Goal: Information Seeking & Learning: Learn about a topic

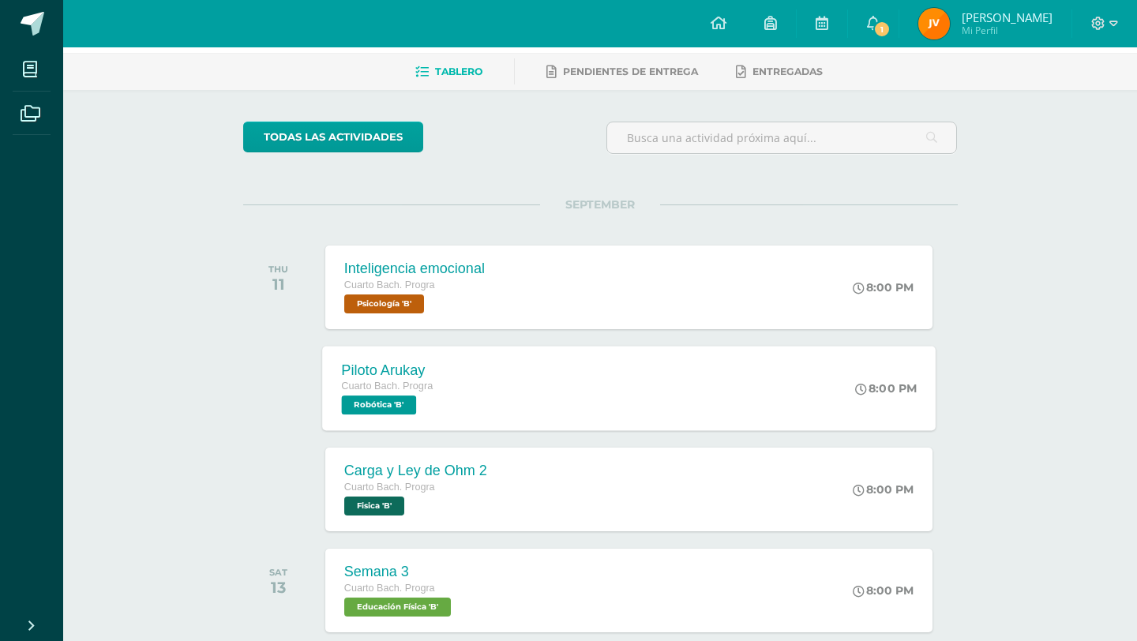
scroll to position [71, 0]
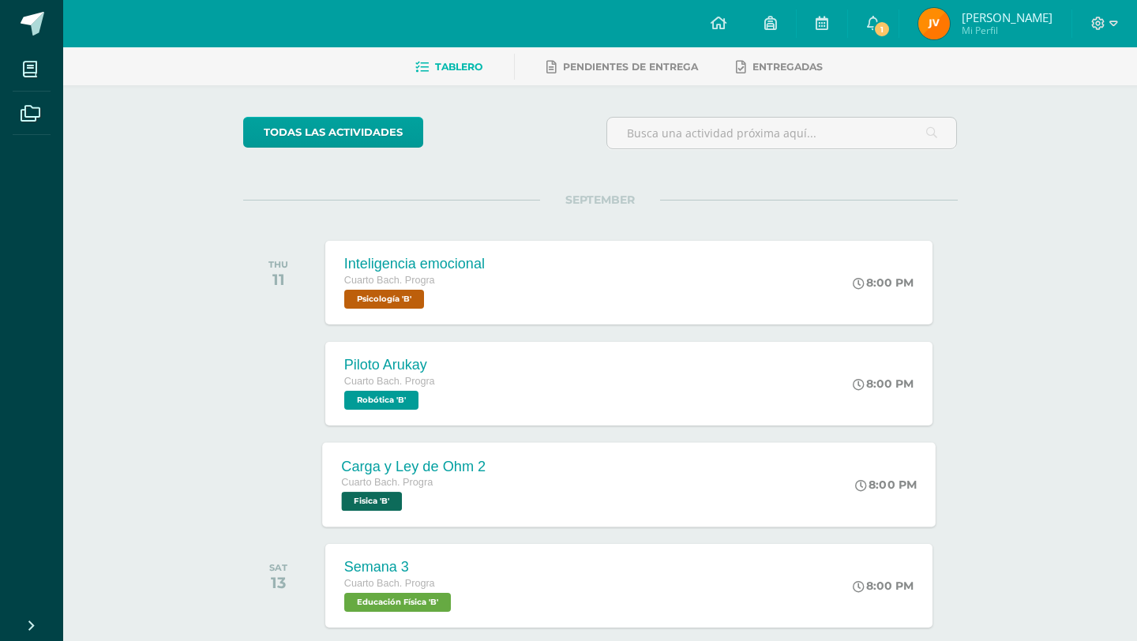
click at [604, 471] on div "Carga y Ley de Ohm 2 Cuarto Bach. Progra Fisica 'B' 8:00 PM Carga y Ley de Ohm …" at bounding box center [629, 484] width 614 height 85
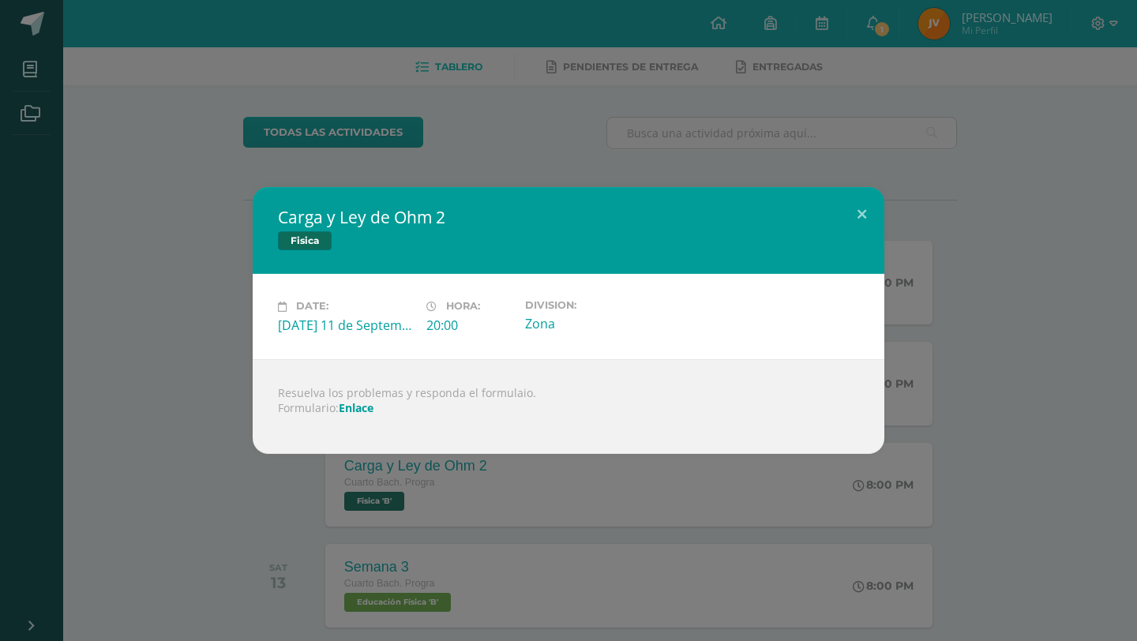
click at [940, 205] on div "Carga y Ley de Ohm 2 Fisica Date: [DATE] 11 de September Hora: 20:00 Division: …" at bounding box center [568, 320] width 1125 height 266
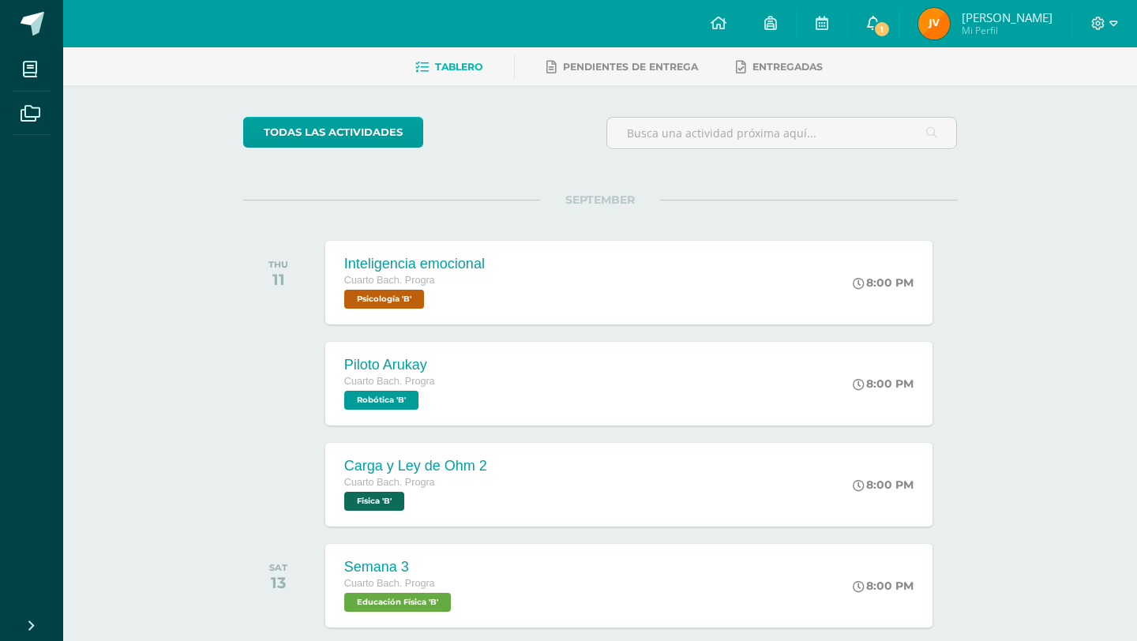
click at [899, 17] on link "1" at bounding box center [873, 23] width 51 height 47
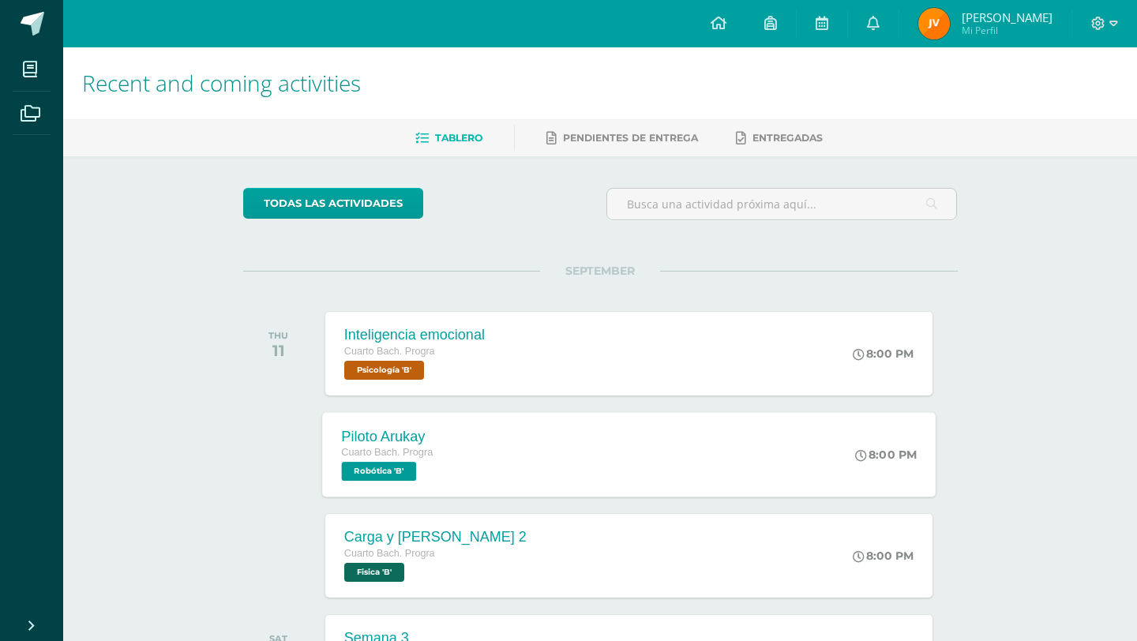
click at [445, 483] on div "Piloto Arukay Cuarto Bach. Progra Robótica 'B'" at bounding box center [387, 454] width 130 height 85
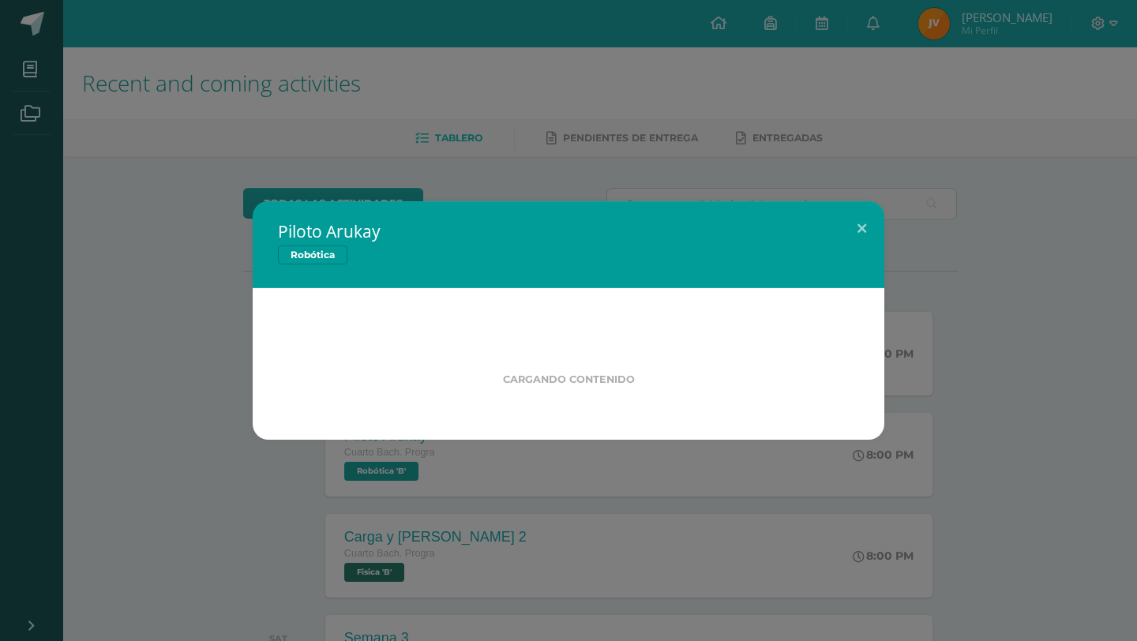
click at [392, 562] on div "Piloto Arukay Robótica Cargando contenido Loading..." at bounding box center [568, 320] width 1137 height 641
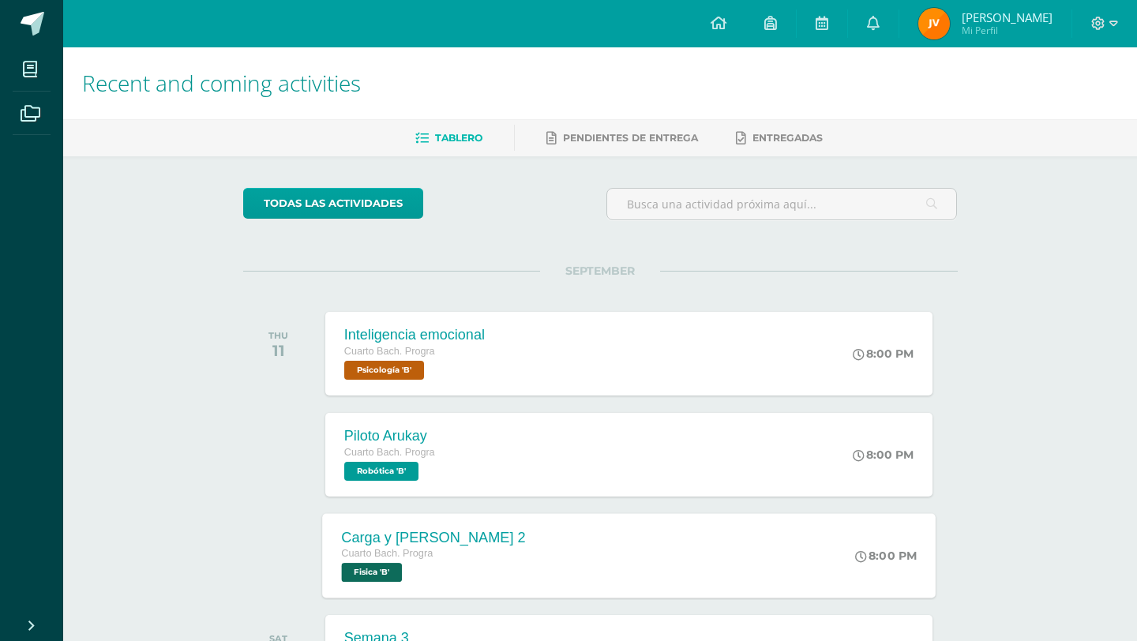
click at [438, 564] on div "Cuarto Bach. Progra Fisica 'B'" at bounding box center [433, 564] width 184 height 36
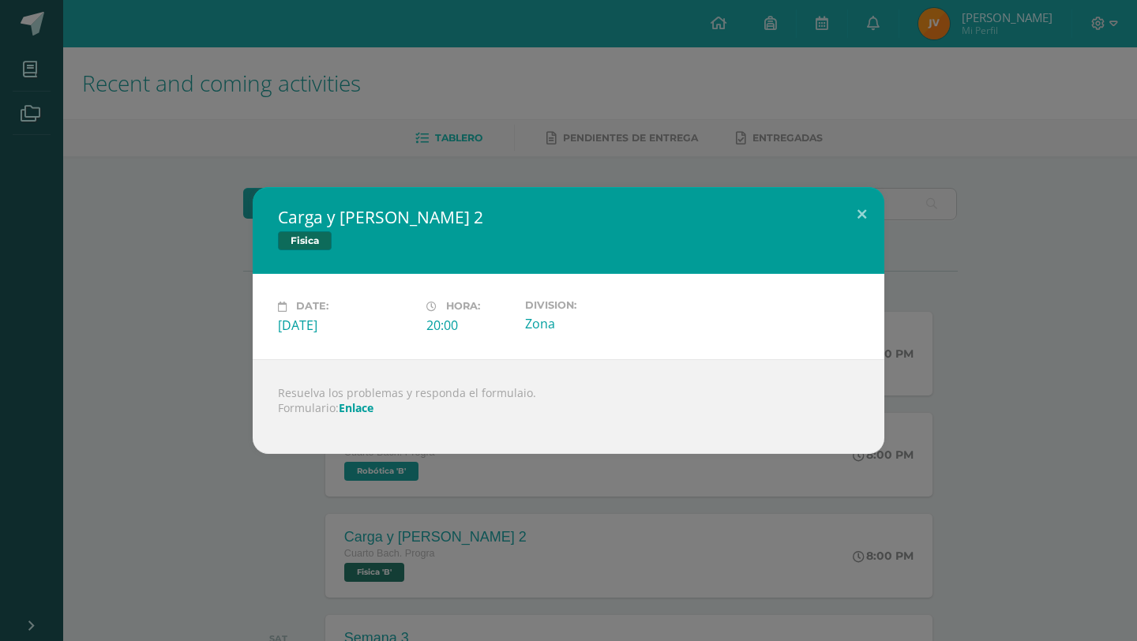
click at [364, 400] on link "Enlace" at bounding box center [356, 407] width 35 height 15
click at [767, 0] on div "Carga y Ley de Ohm 2 Fisica Date: [DATE] 11 de September Hora: 20:00 Division: …" at bounding box center [568, 320] width 1137 height 641
